Goal: Task Accomplishment & Management: Complete application form

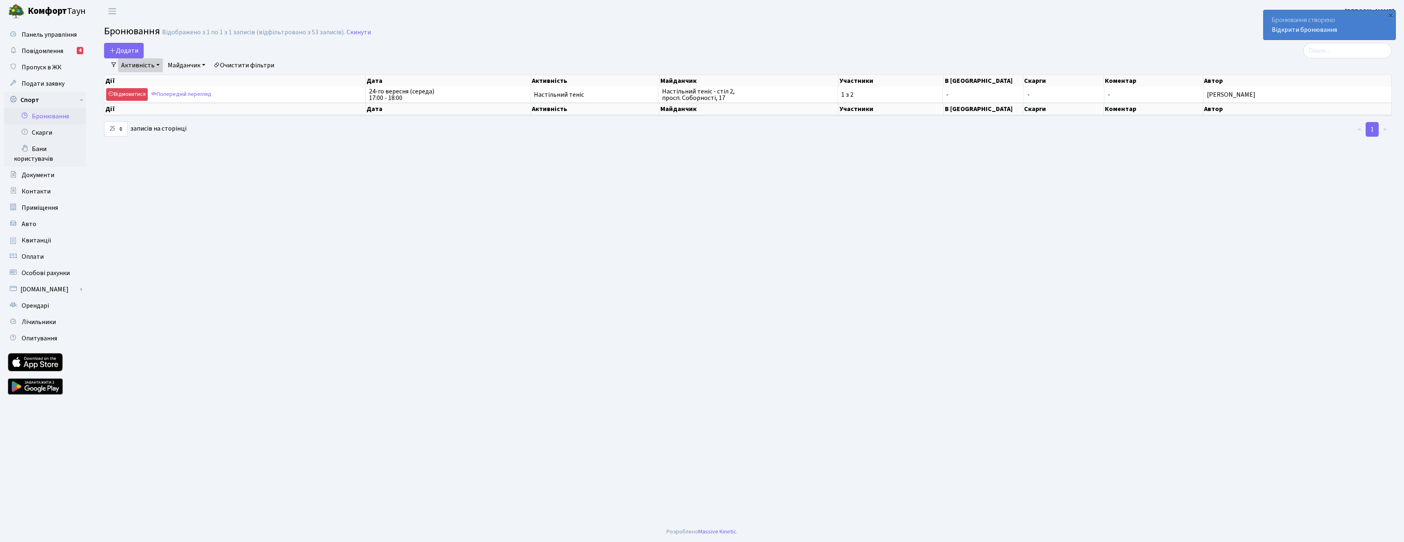
select select "25"
click at [118, 52] on button "Додати" at bounding box center [124, 51] width 40 height 16
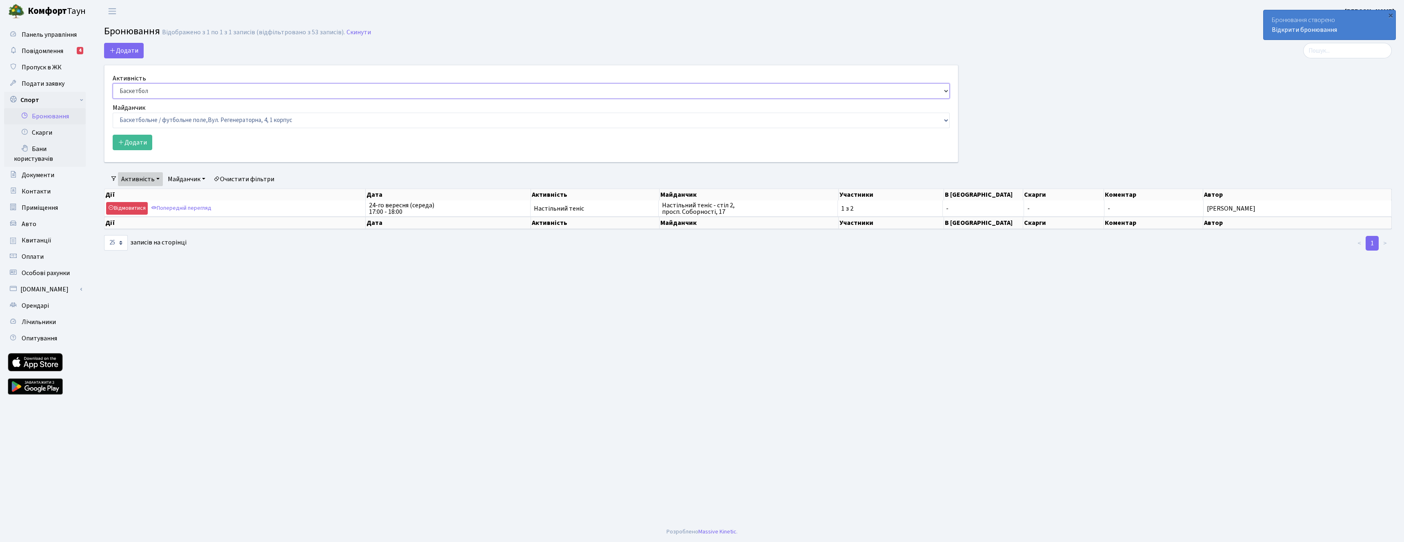
click at [179, 93] on select "Баскетбол Волейбол Йога Катання на роликах Настільний теніс Теніс Футбол Фітнес" at bounding box center [531, 91] width 837 height 16
select select "7"
click at [113, 83] on select "Баскетбол Волейбол Йога Катання на роликах Настільний теніс Теніс Футбол Фітнес" at bounding box center [531, 91] width 837 height 16
click at [182, 125] on select "Баскетбольне / футбольне поле, Вул. Регенераторна, 4, 1 корпус Баскетбольне пол…" at bounding box center [531, 121] width 837 height 16
select select "13"
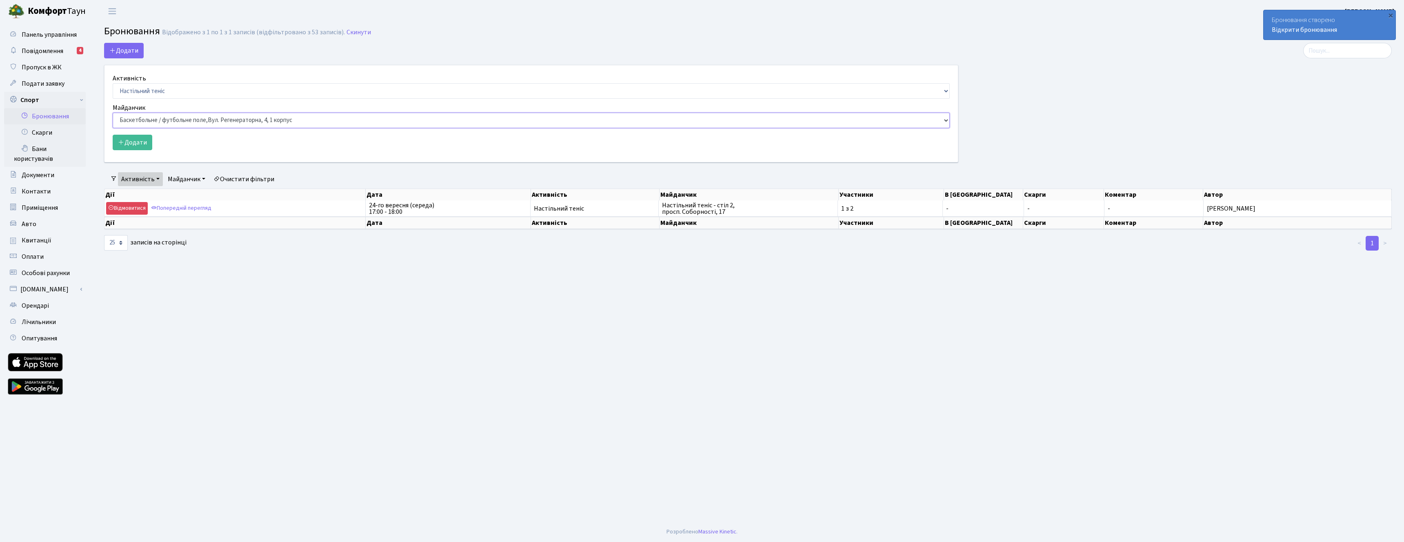
click at [113, 113] on select "Баскетбольне / футбольне поле, Вул. Регенераторна, 4, 1 корпус Баскетбольне пол…" at bounding box center [531, 121] width 837 height 16
click at [140, 138] on button "Додати" at bounding box center [133, 143] width 40 height 16
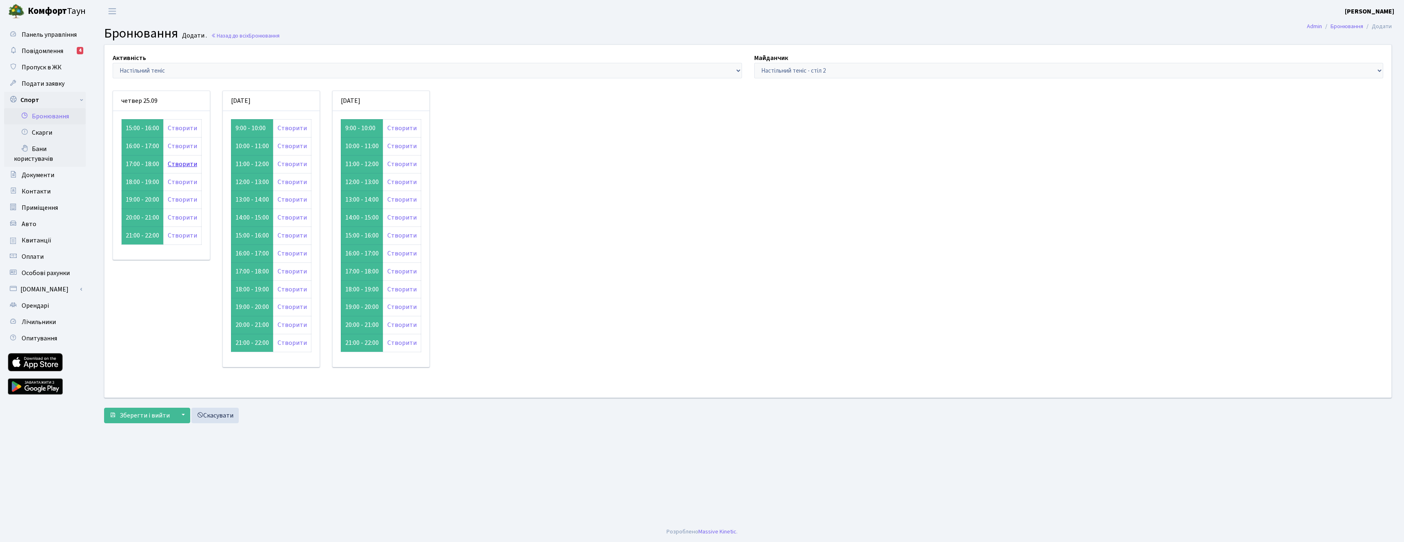
click at [171, 167] on link "Створити" at bounding box center [182, 164] width 29 height 9
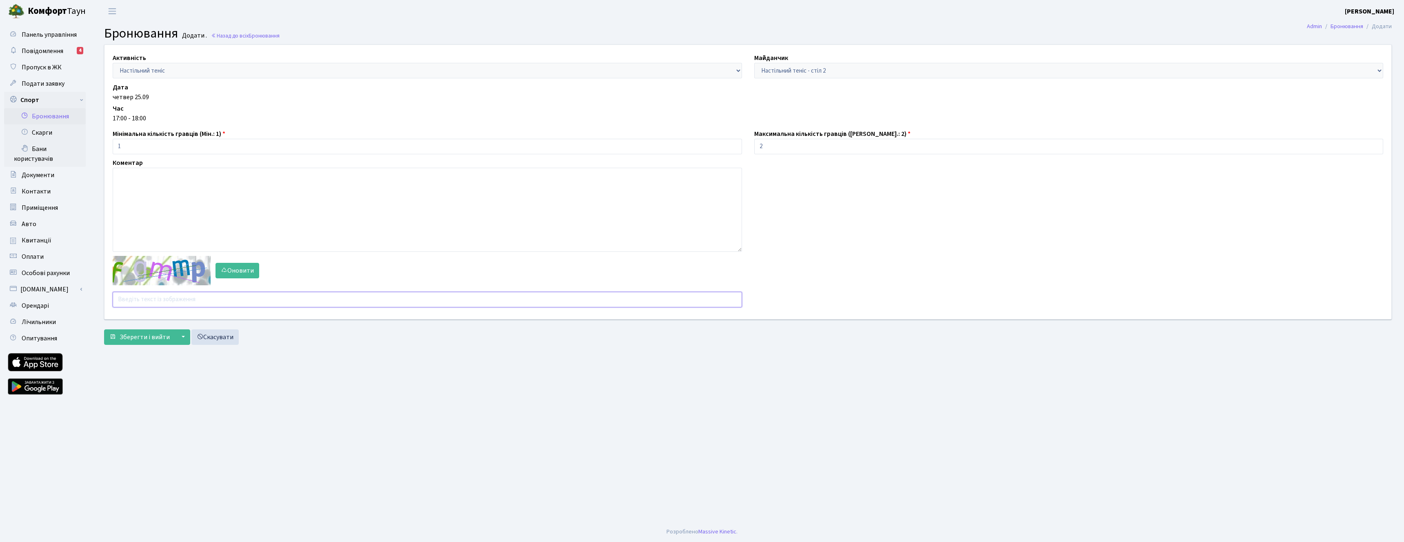
click at [142, 305] on input "text" at bounding box center [427, 300] width 629 height 16
type input "gtctc"
click at [130, 340] on span "Зберегти і вийти" at bounding box center [145, 337] width 50 height 9
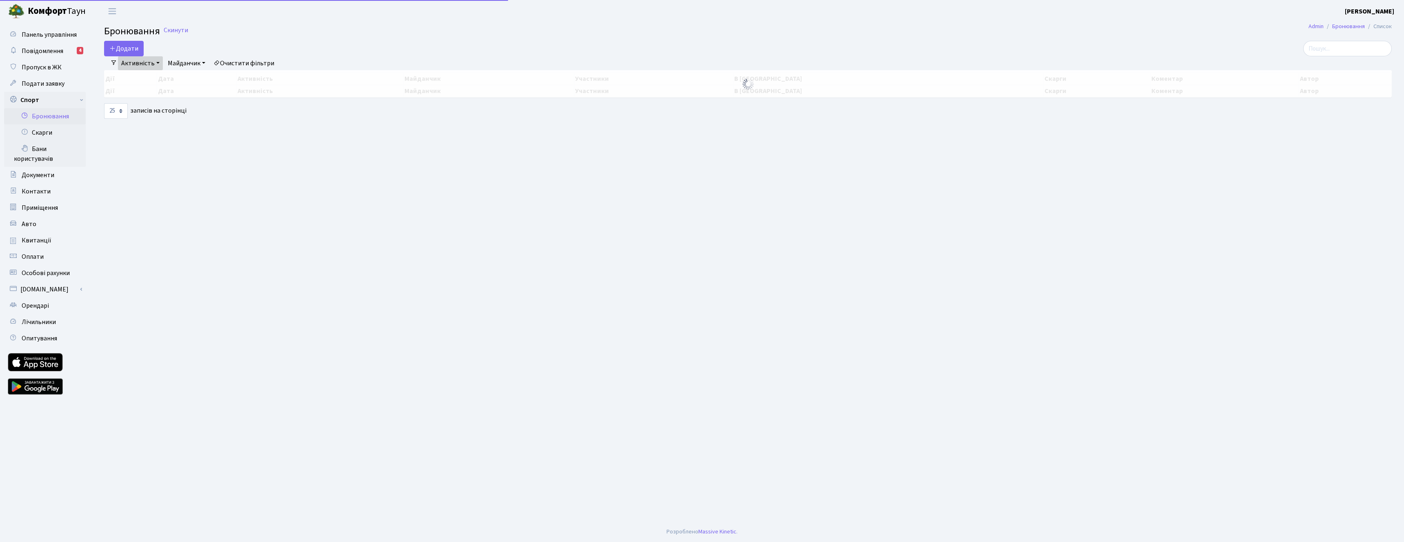
select select "25"
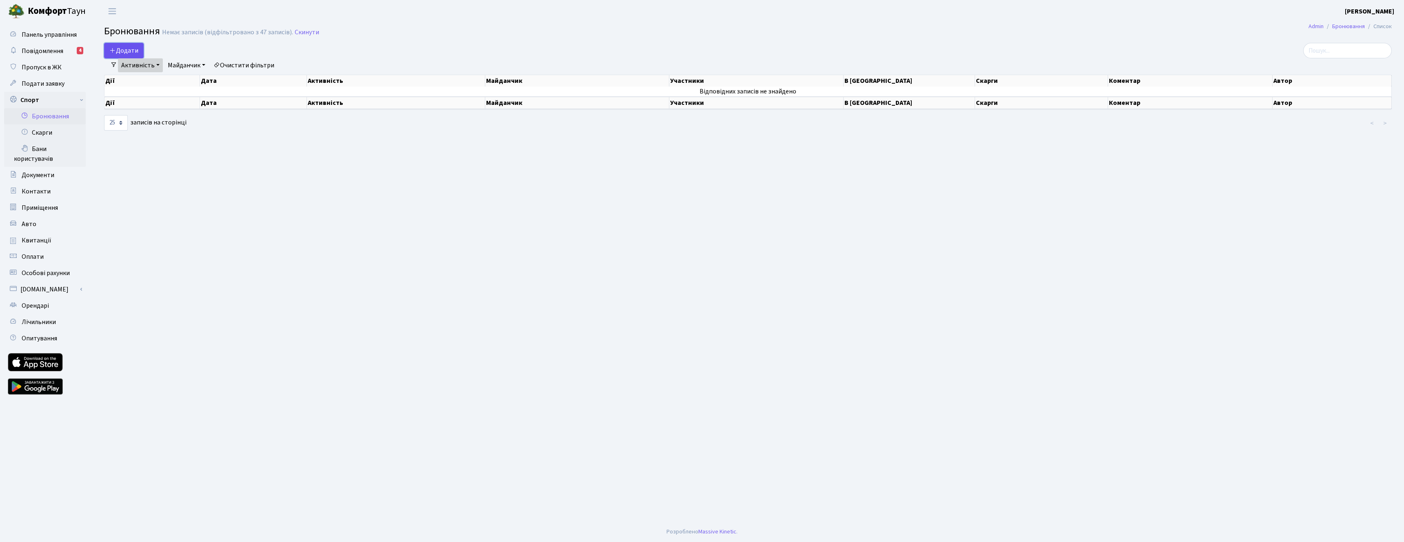
click at [117, 56] on button "Додати" at bounding box center [124, 51] width 40 height 16
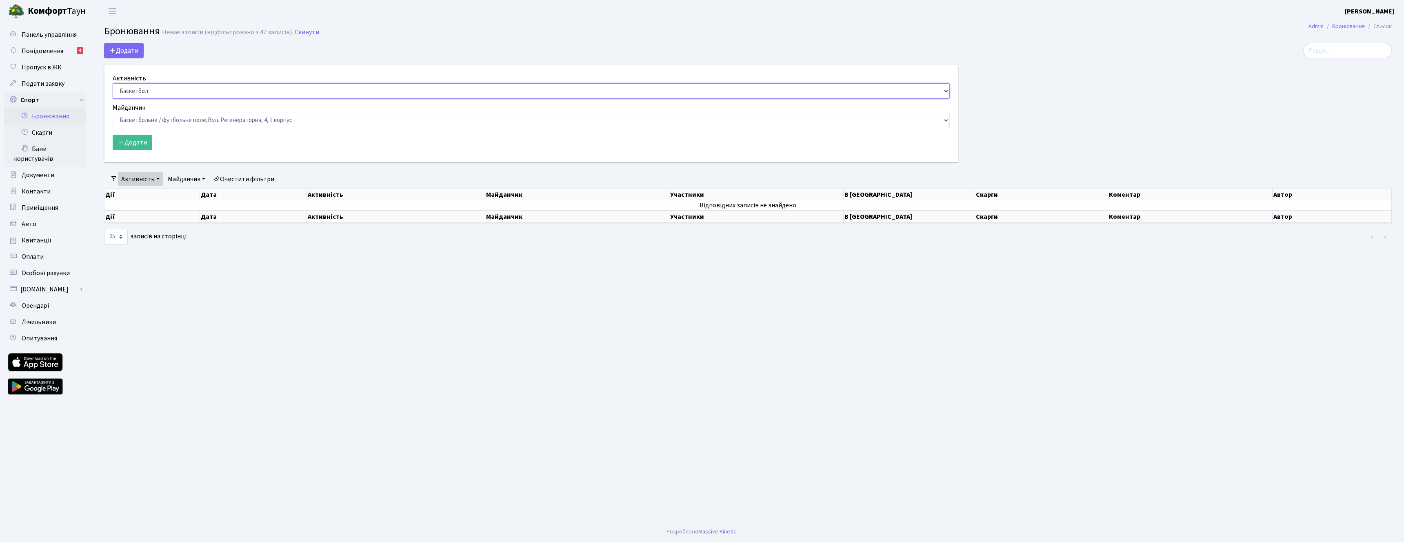
click at [137, 96] on select "Баскетбол Волейбол Йога Катання на роликах Настільний теніс Теніс Футбол Фітнес" at bounding box center [531, 91] width 837 height 16
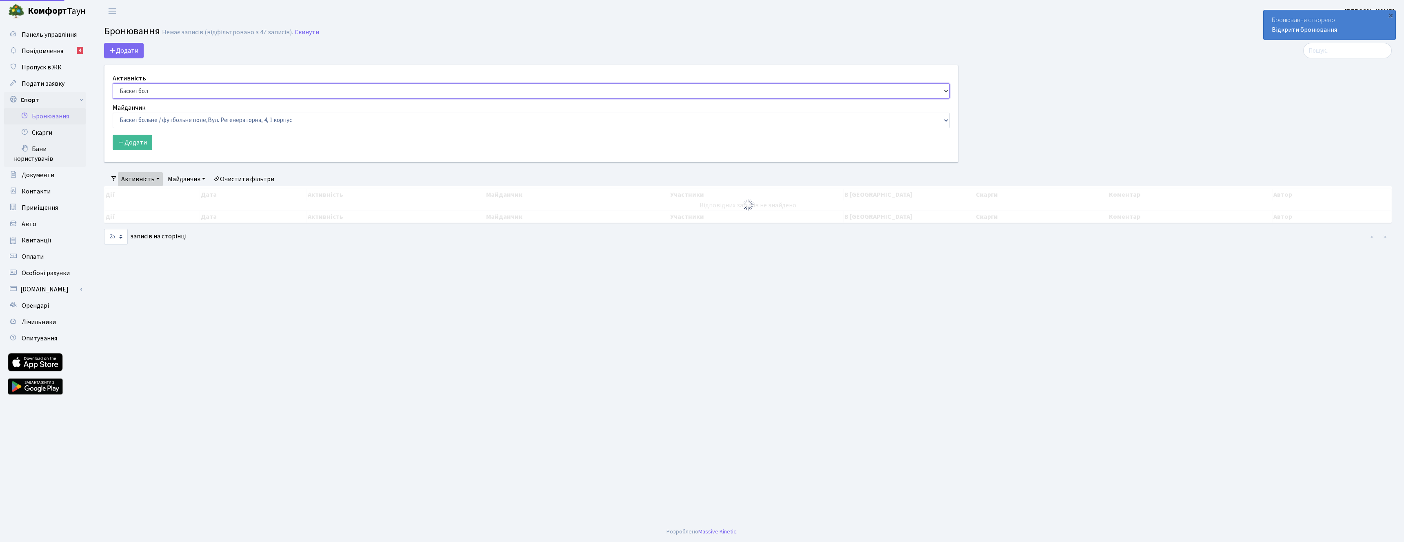
select select "7"
click at [113, 83] on select "Баскетбол Волейбол Йога Катання на роликах Настільний теніс Теніс Футбол Фітнес" at bounding box center [531, 91] width 837 height 16
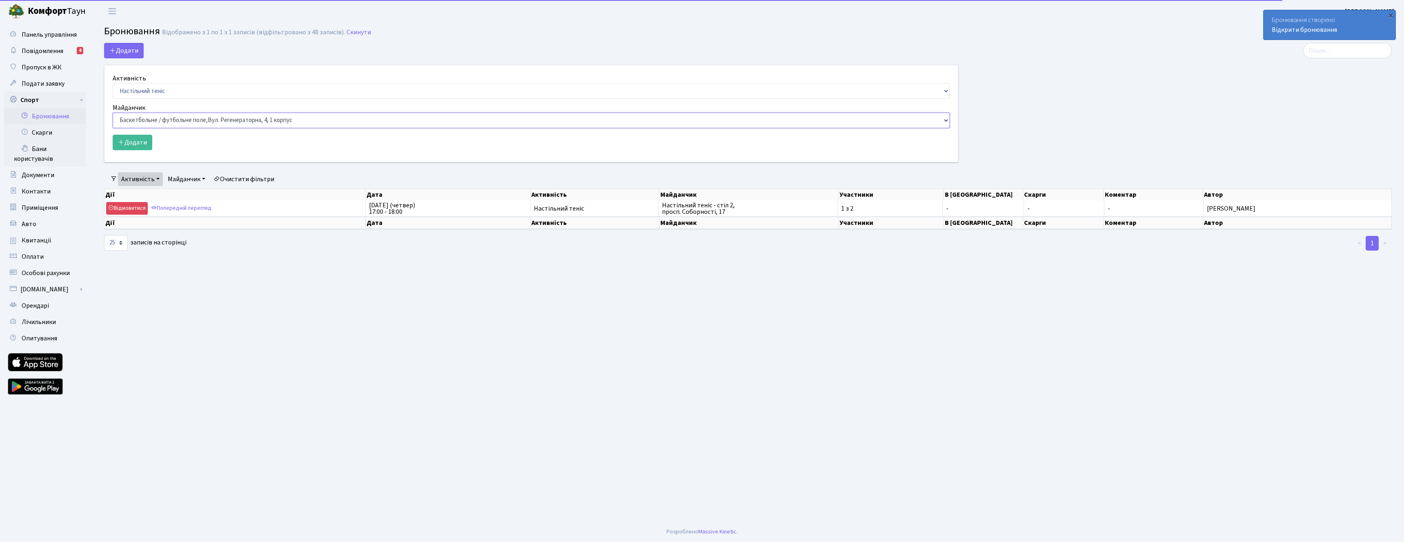
click at [180, 121] on select "Баскетбольне / футбольне поле, Вул. Регенераторна, 4, 1 корпус Баскетбольне пол…" at bounding box center [531, 121] width 837 height 16
select select "13"
click at [113, 113] on select "Баскетбольне / футбольне поле, Вул. Регенераторна, 4, 1 корпус Баскетбольне пол…" at bounding box center [531, 121] width 837 height 16
click at [147, 148] on button "Додати" at bounding box center [133, 143] width 40 height 16
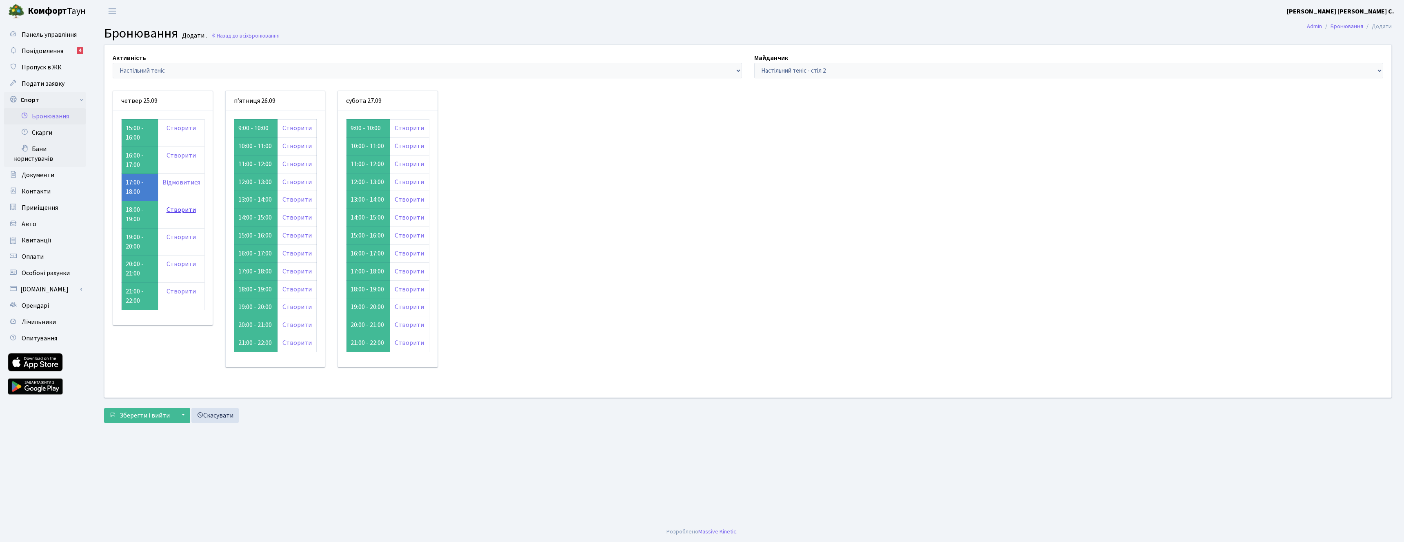
click at [172, 211] on link "Створити" at bounding box center [181, 209] width 29 height 9
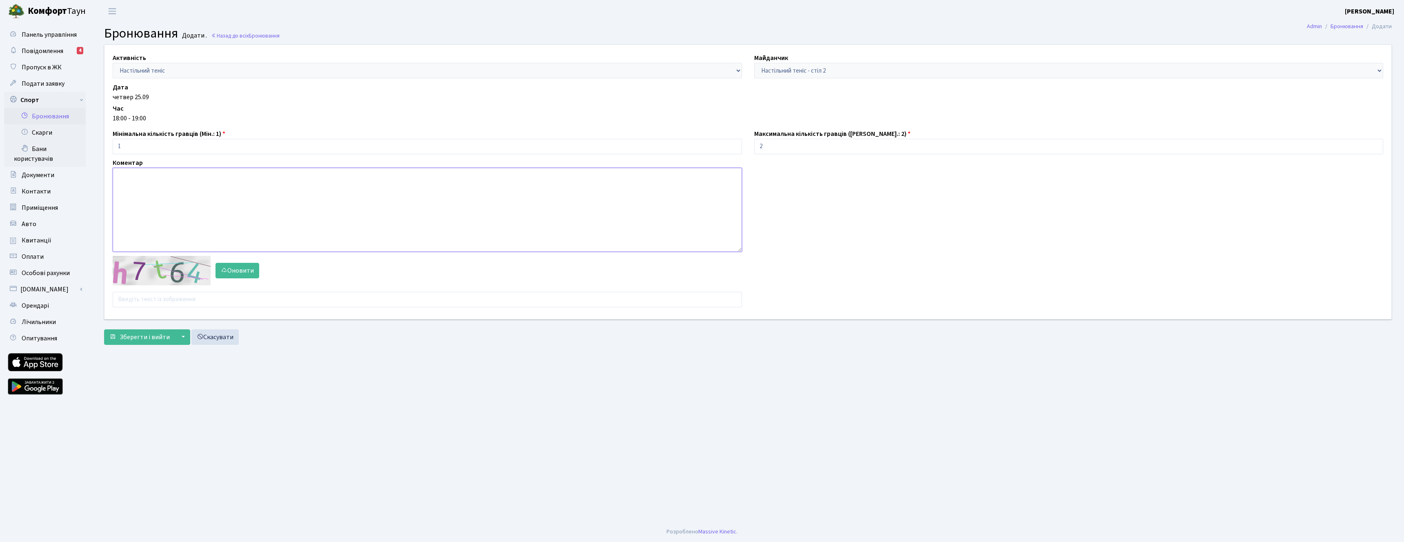
click at [164, 225] on textarea at bounding box center [427, 210] width 629 height 84
type textarea "3byeb"
click at [170, 304] on input "text" at bounding box center [427, 300] width 629 height 16
paste input "3byeb"
type input "3byeb"
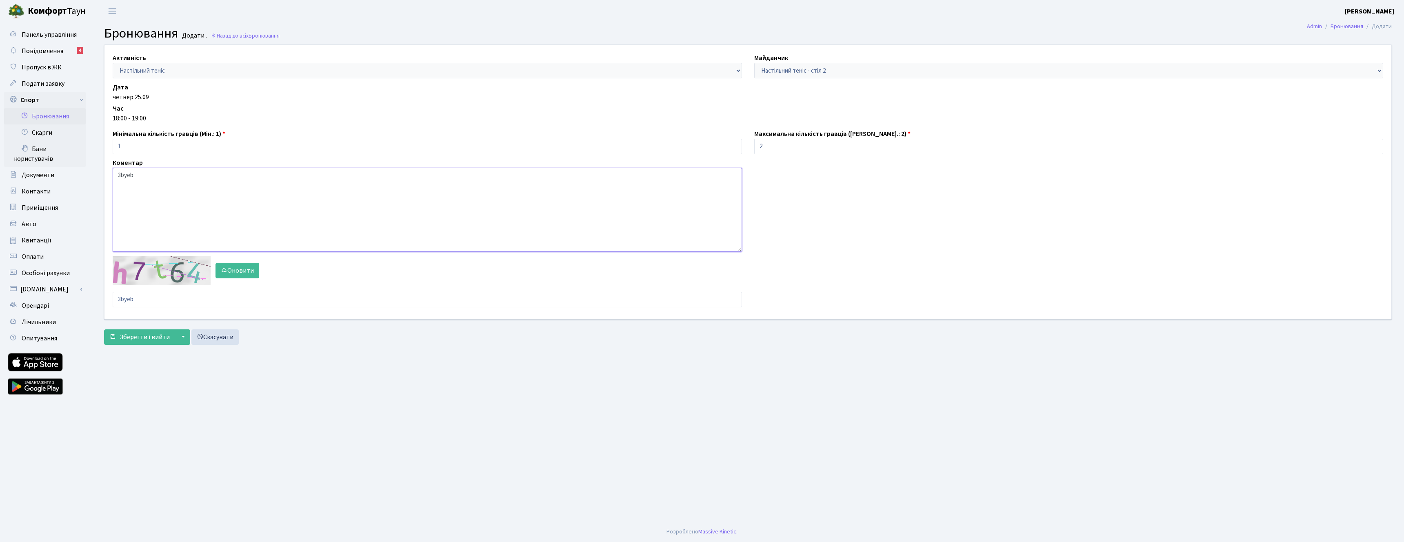
click at [216, 195] on textarea "3byeb" at bounding box center [427, 210] width 629 height 84
click at [138, 333] on span "Зберегти і вийти" at bounding box center [145, 337] width 50 height 9
click at [156, 308] on div "Активність - Баскетбол Волейбол Йога Катання на роликах Настільний теніс [PERSO…" at bounding box center [747, 182] width 1299 height 274
click at [159, 302] on input "text" at bounding box center [427, 300] width 629 height 16
type input "nnxpxf"
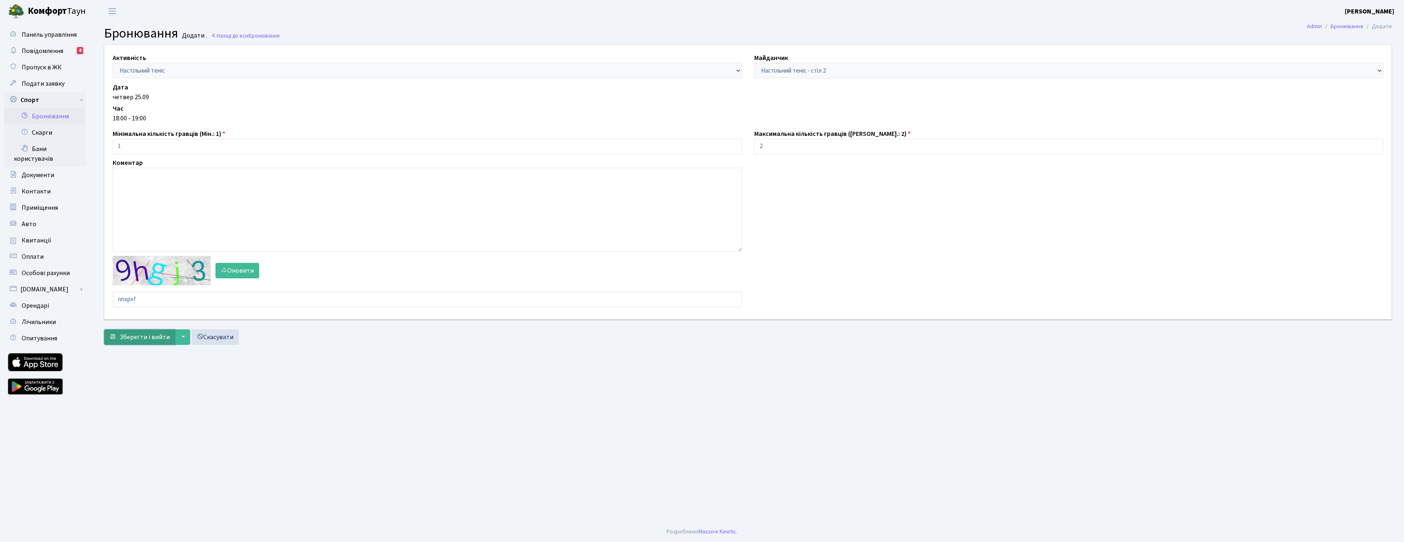
click at [121, 338] on span "Зберегти і вийти" at bounding box center [145, 337] width 50 height 9
click at [155, 296] on input "text" at bounding box center [427, 300] width 629 height 16
type input "at2zb"
click at [136, 354] on button "Зберегти і вийти" at bounding box center [139, 347] width 71 height 16
click at [314, 202] on textarea at bounding box center [427, 210] width 629 height 84
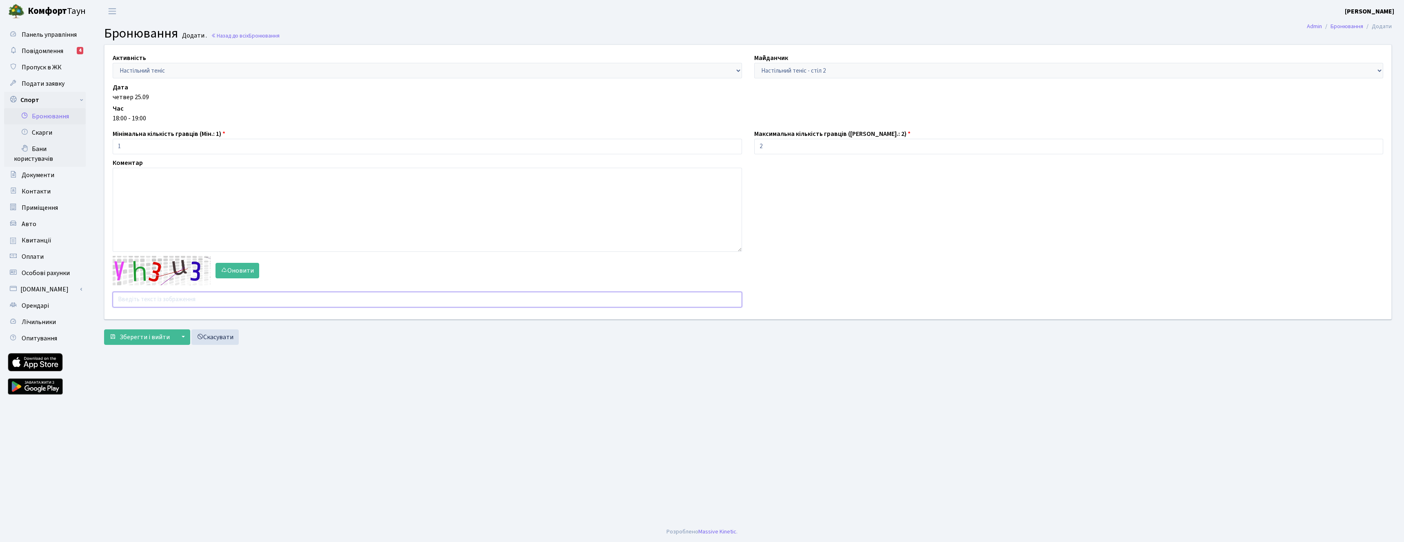
click at [222, 302] on input "text" at bounding box center [427, 300] width 629 height 16
type input "mqhbg"
click at [153, 337] on span "Зберегти і вийти" at bounding box center [145, 337] width 50 height 9
click at [231, 35] on link "Назад до всіх Бронювання" at bounding box center [245, 36] width 69 height 8
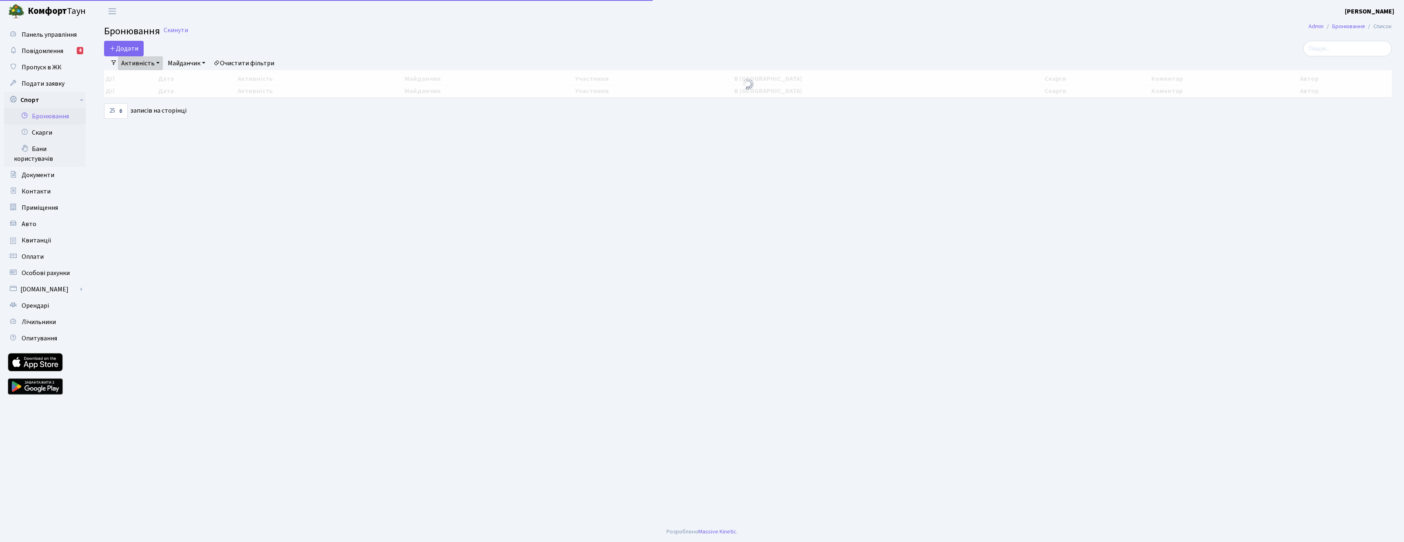
select select "25"
